Goal: Check status: Check status

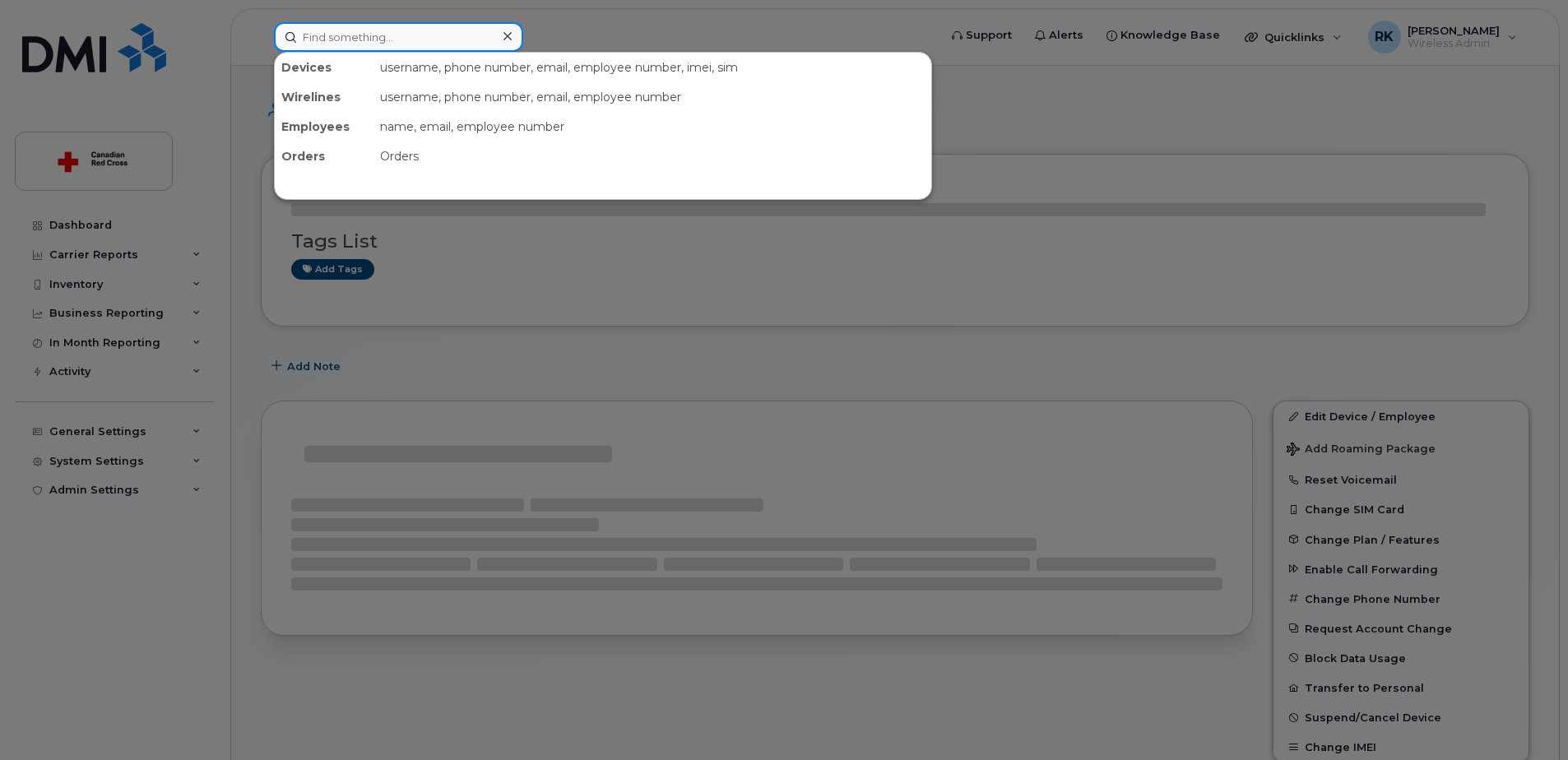
drag, startPoint x: 0, startPoint y: 0, endPoint x: 388, endPoint y: 38, distance: 389.9
click at [388, 38] on input at bounding box center [398, 37] width 249 height 30
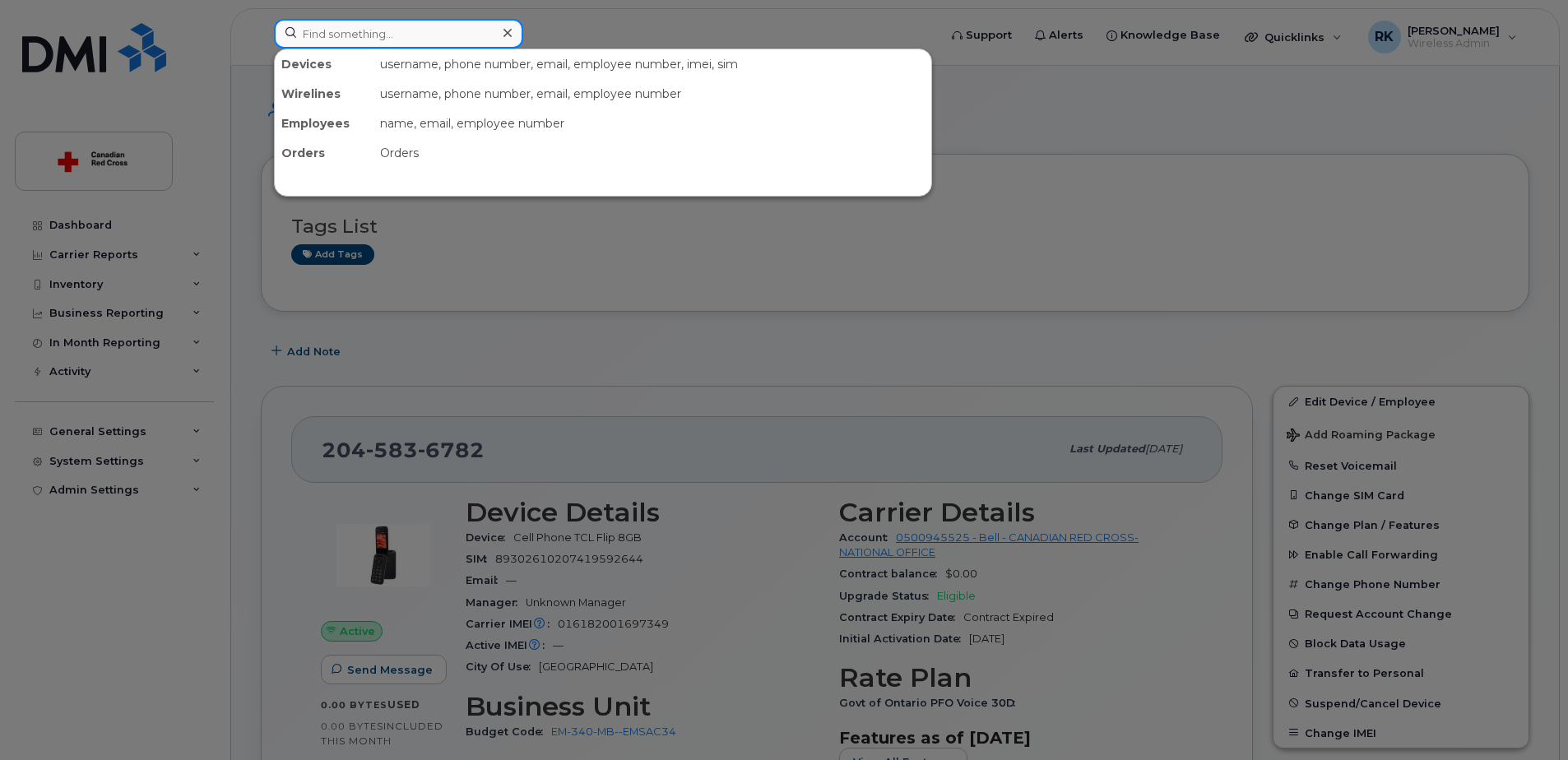
paste input "4373266825"
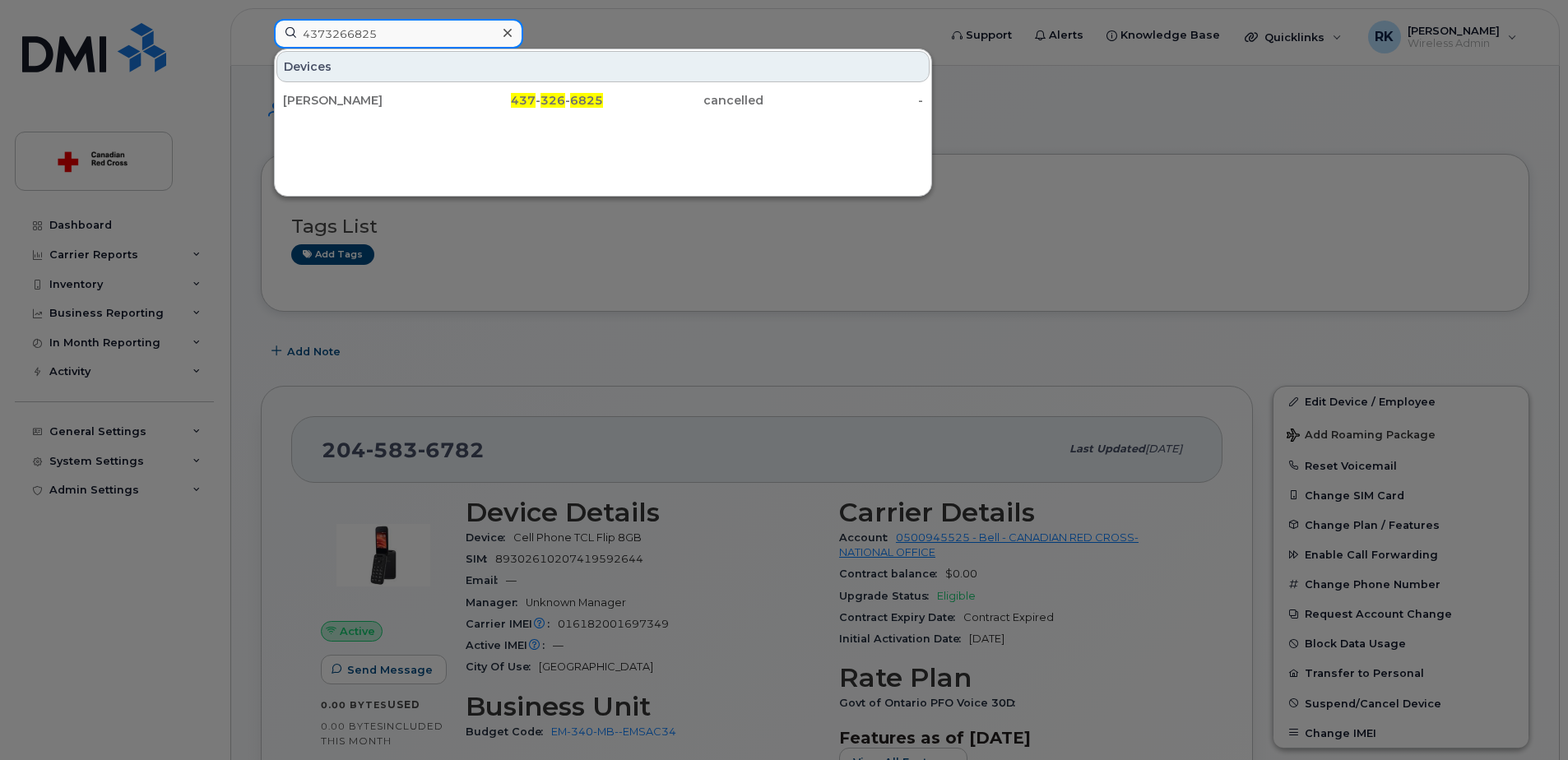
type input "4373266825"
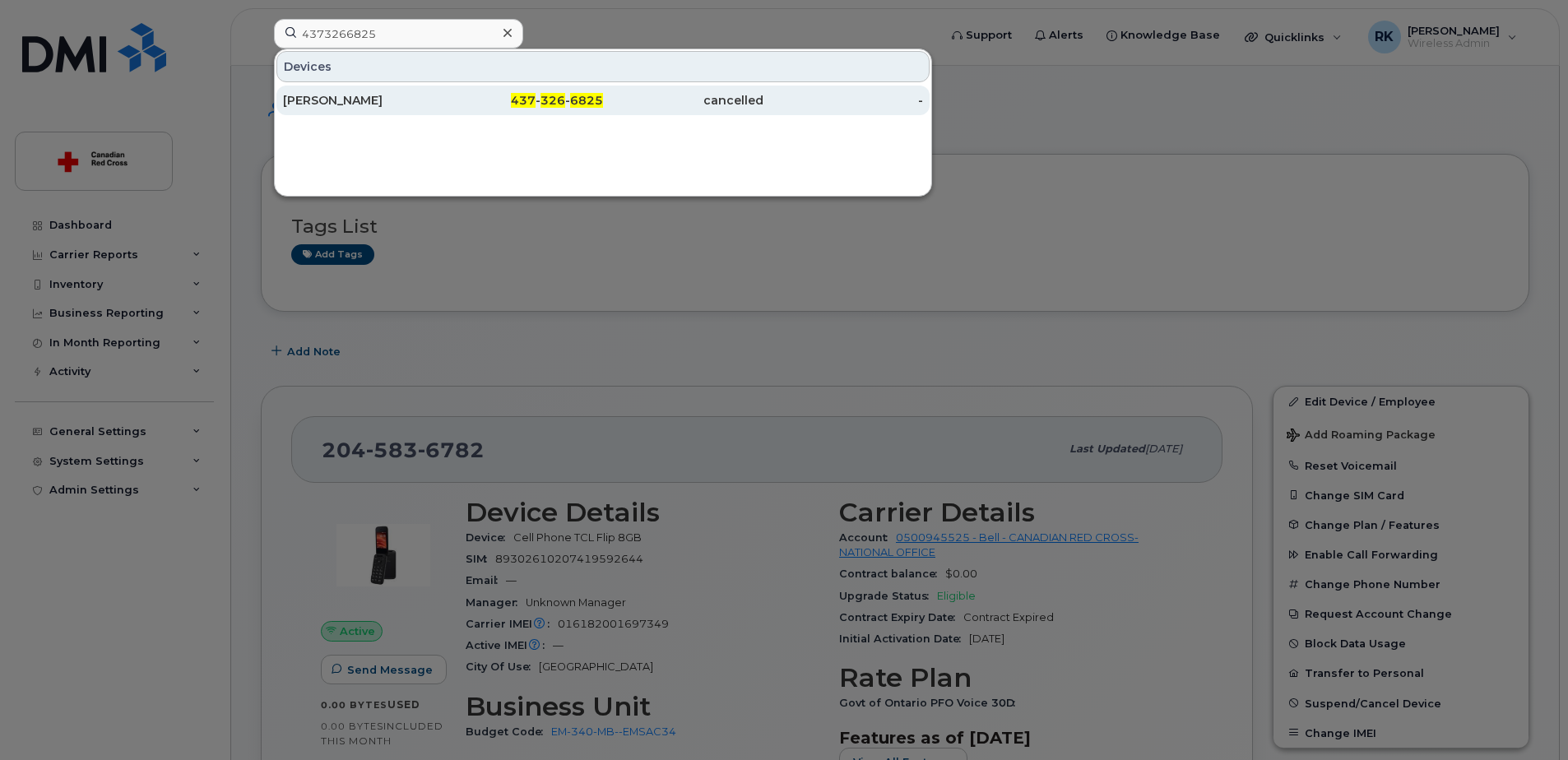
click at [642, 97] on div "cancelled" at bounding box center [683, 100] width 160 height 16
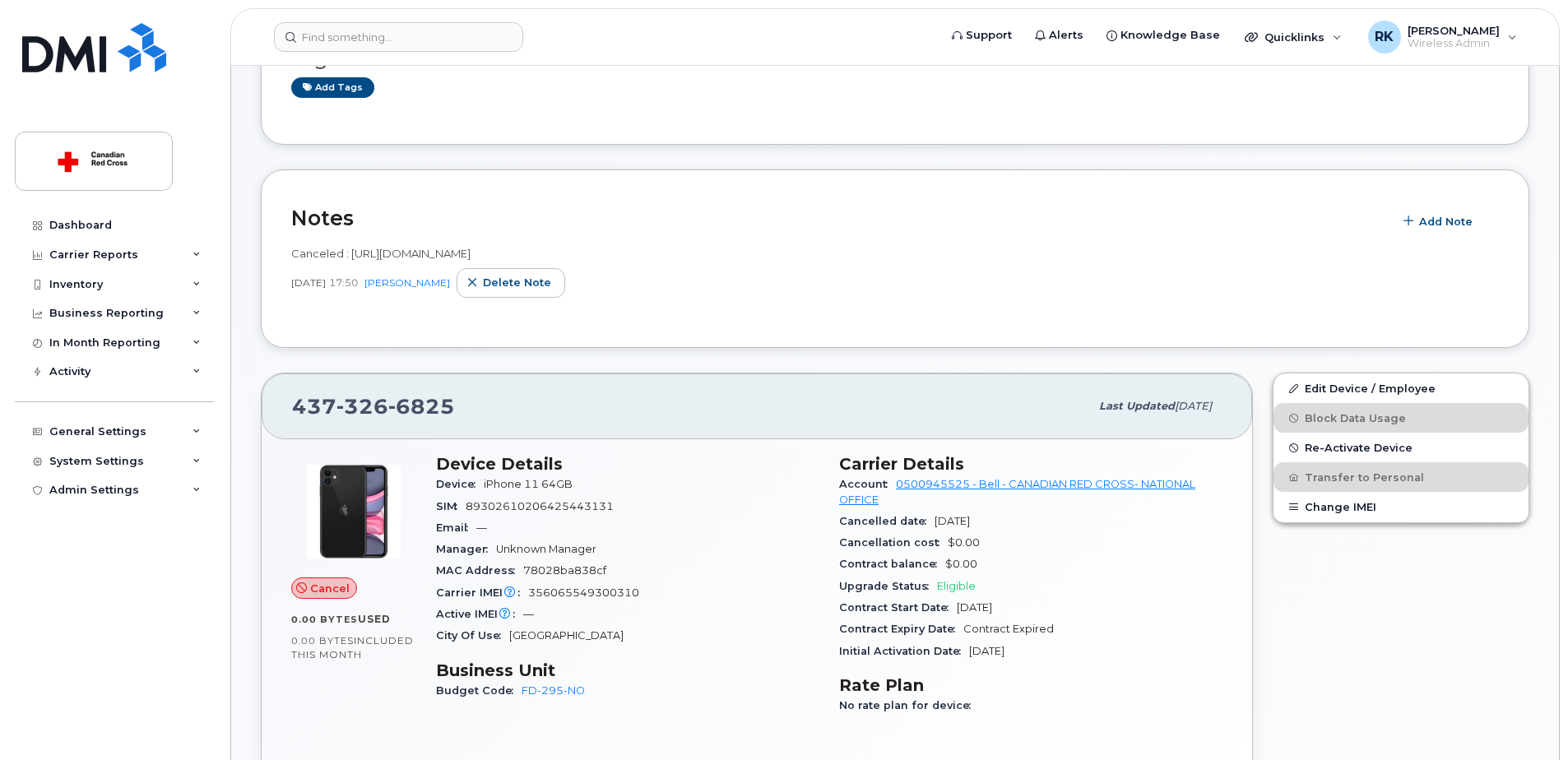
scroll to position [165, 0]
click at [724, 120] on div "Tags List Add tags" at bounding box center [894, 68] width 1268 height 158
